Goal: Contribute content: Contribute content

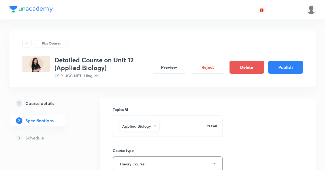
click at [287, 69] on button "Publish" at bounding box center [285, 67] width 34 height 13
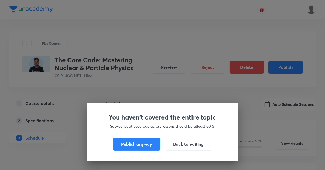
click at [127, 144] on button "Publish anyway" at bounding box center [136, 143] width 47 height 13
